Goal: Information Seeking & Learning: Learn about a topic

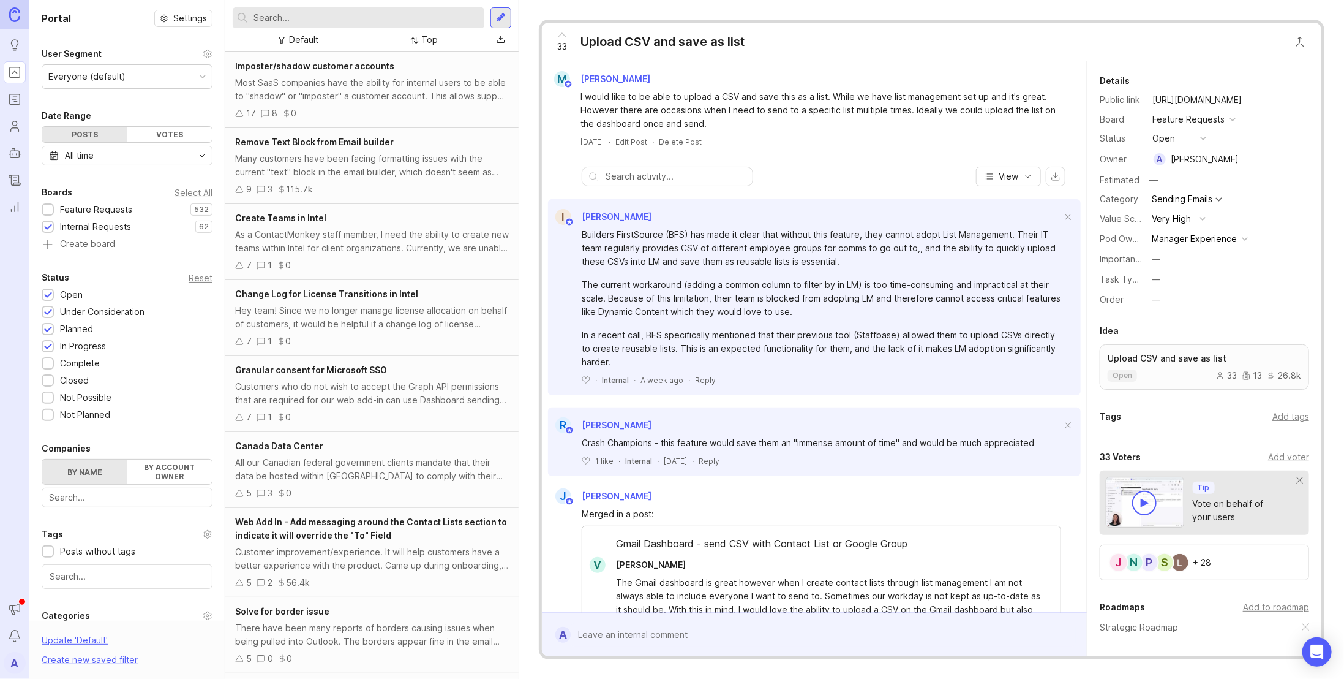
click at [334, 17] on input "text" at bounding box center [367, 17] width 226 height 13
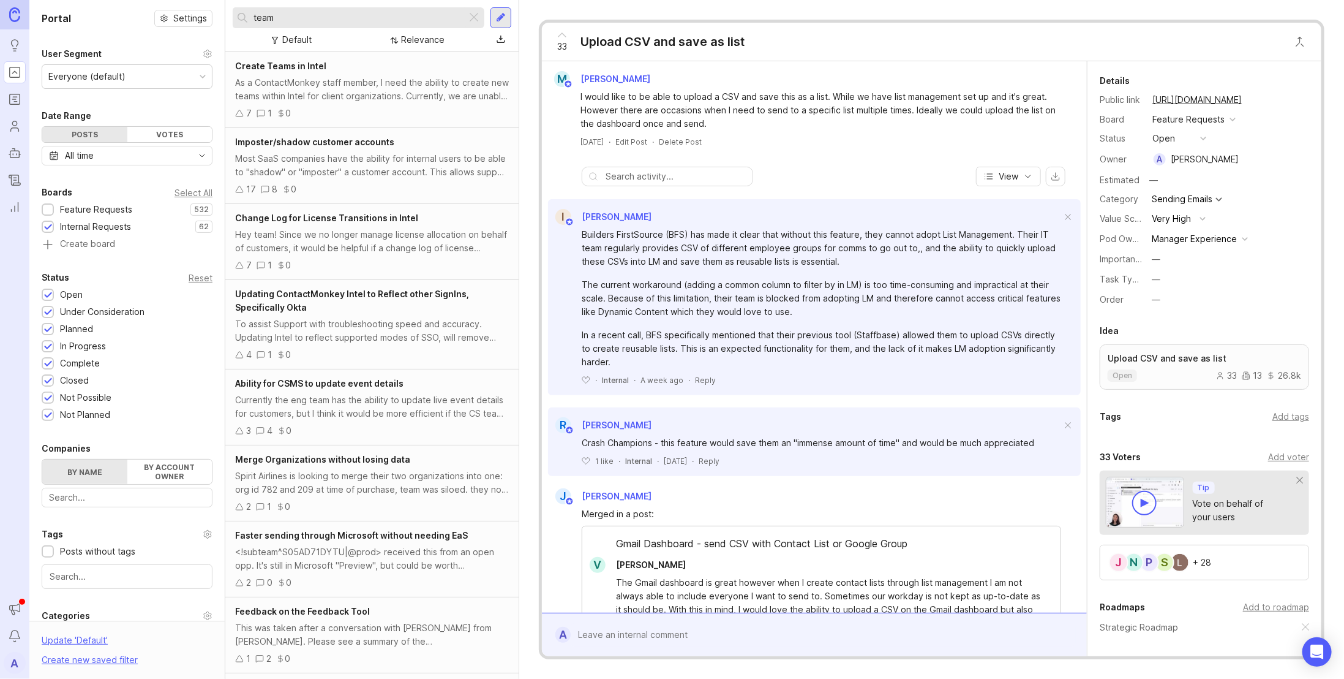
click at [334, 17] on input "team" at bounding box center [358, 17] width 208 height 13
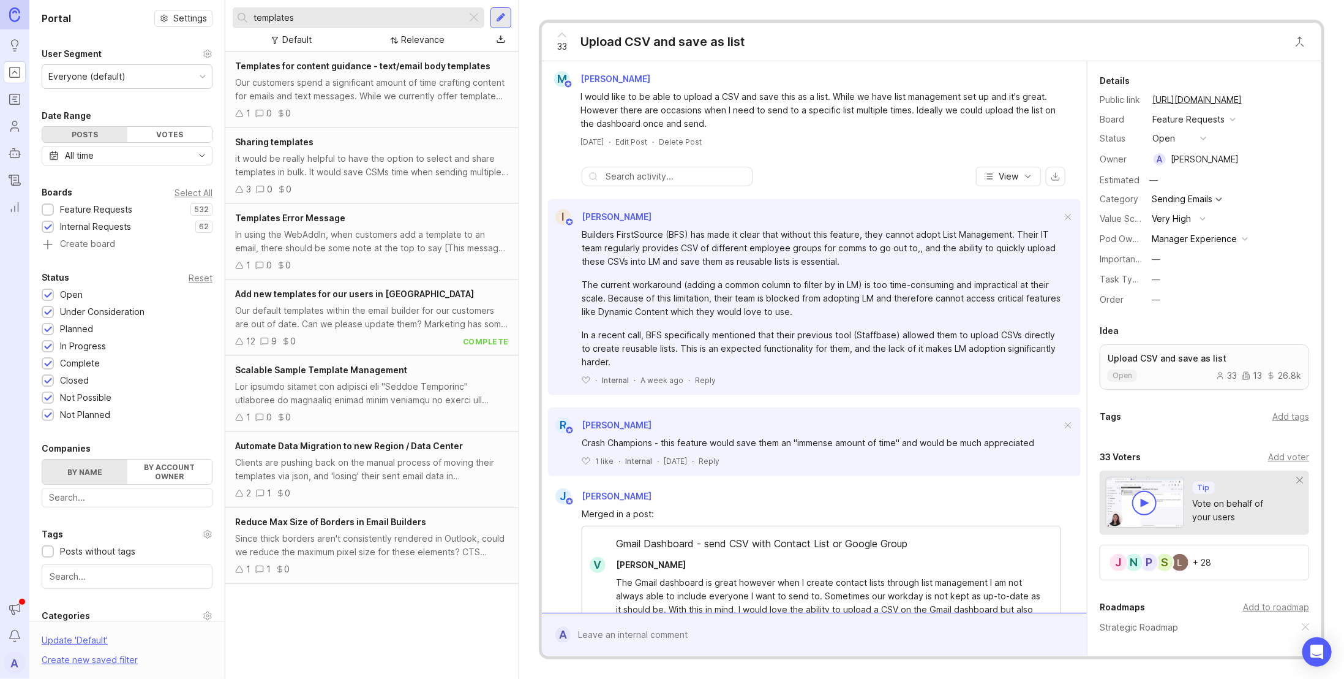
type input "templates"
click at [47, 206] on div at bounding box center [48, 210] width 8 height 9
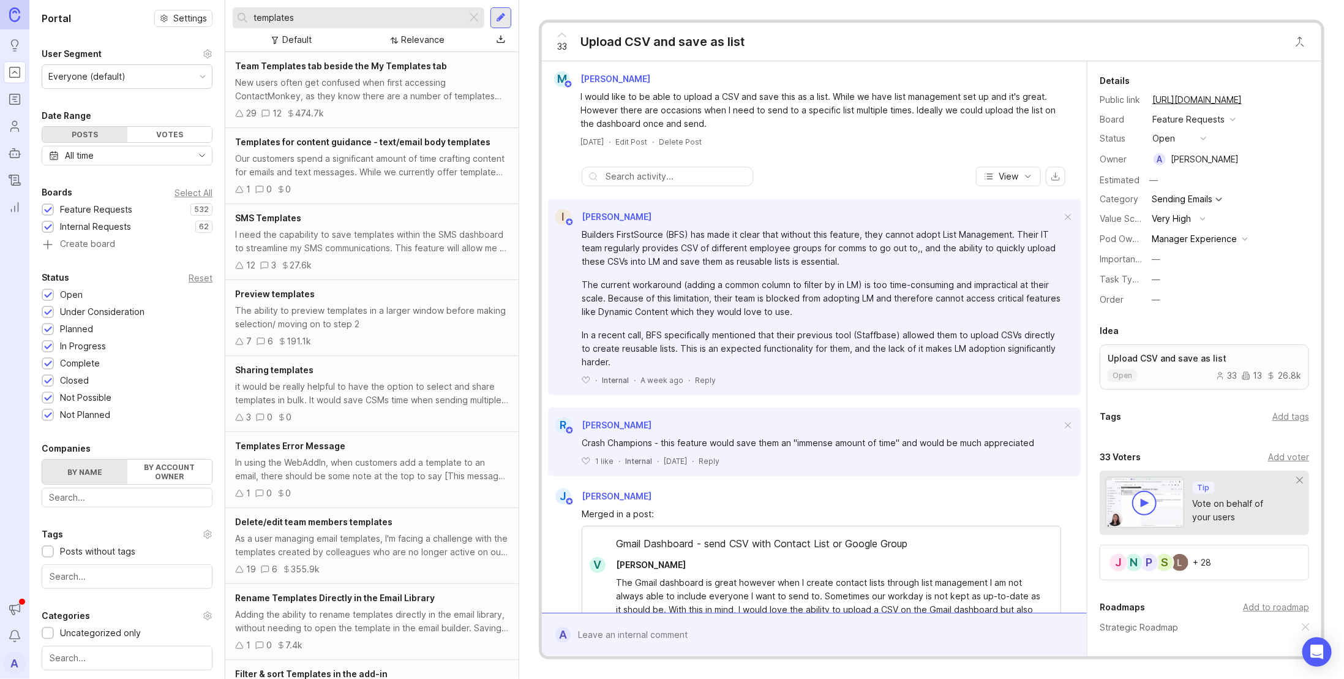
click at [341, 102] on div "New users often get confused when first accessing ContactMonkey, as they know t…" at bounding box center [372, 89] width 274 height 27
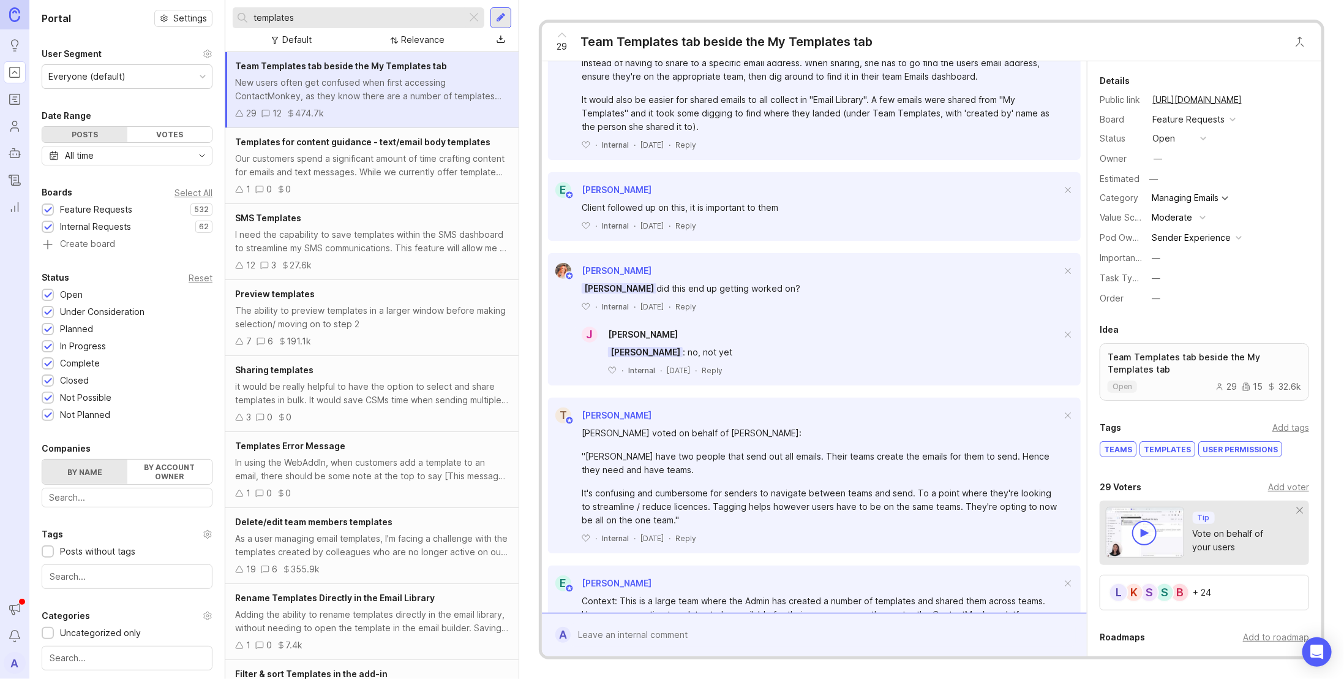
scroll to position [1312, 0]
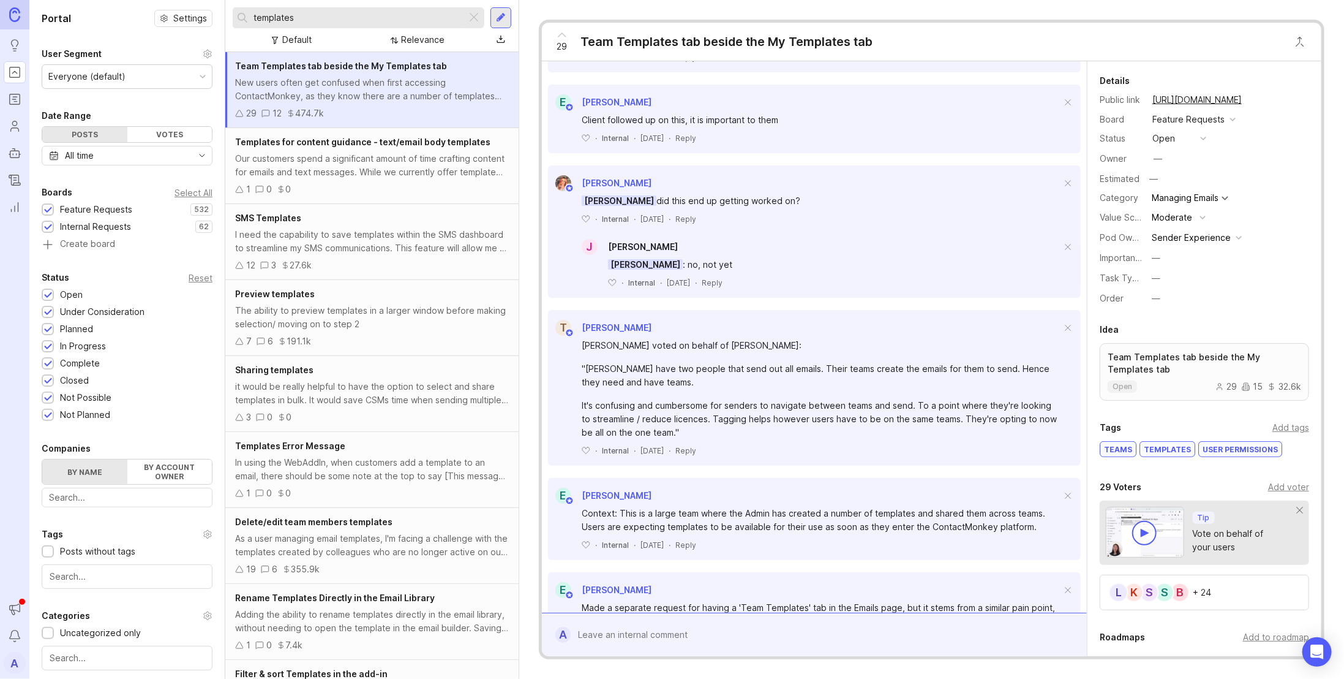
click at [376, 529] on div "Delete/edit team members templates As a user managing email templates, I'm faci…" at bounding box center [371, 546] width 293 height 76
